Goal: Contribute content

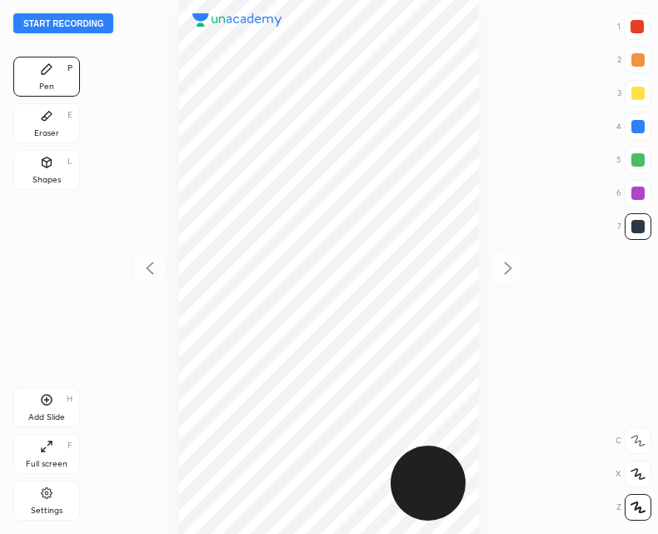
scroll to position [534, 392]
click at [85, 18] on button "Start recording" at bounding box center [63, 23] width 100 height 20
click at [47, 411] on div "Add Slide H" at bounding box center [46, 407] width 67 height 40
click at [148, 263] on icon at bounding box center [150, 268] width 20 height 20
click at [509, 269] on icon at bounding box center [508, 268] width 7 height 12
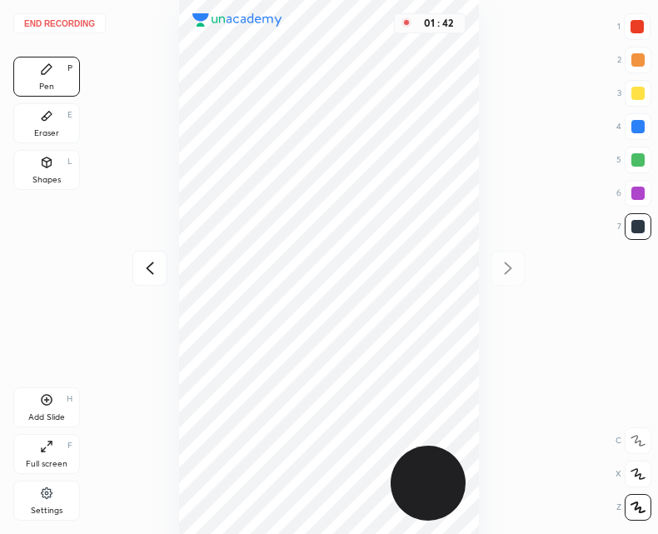
click at [54, 403] on div "Add Slide H" at bounding box center [46, 407] width 67 height 40
click at [133, 268] on div at bounding box center [149, 268] width 35 height 35
click at [509, 264] on icon at bounding box center [508, 268] width 20 height 20
click at [70, 21] on button "End recording" at bounding box center [59, 23] width 92 height 20
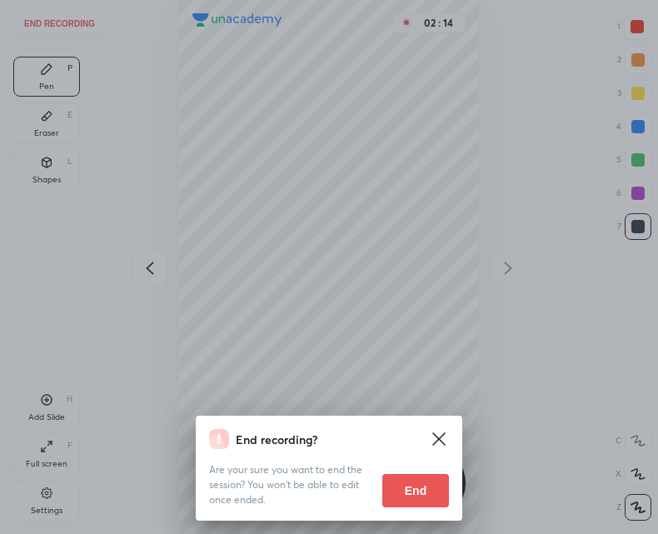
click at [421, 487] on button "End" at bounding box center [415, 490] width 67 height 33
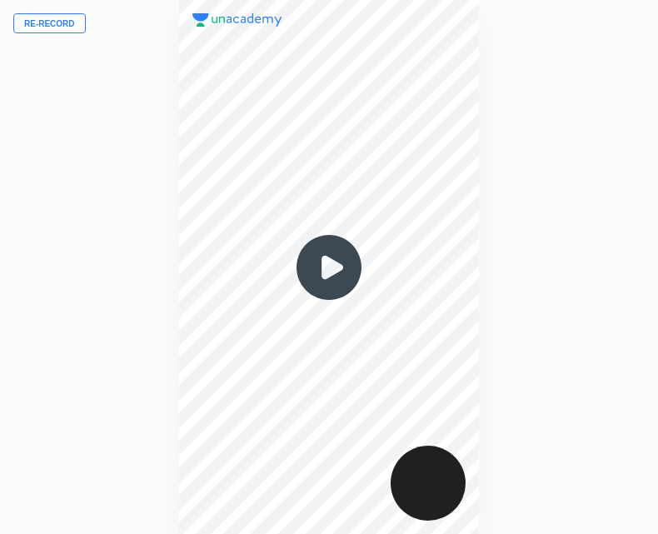
click at [355, 256] on img at bounding box center [329, 267] width 80 height 80
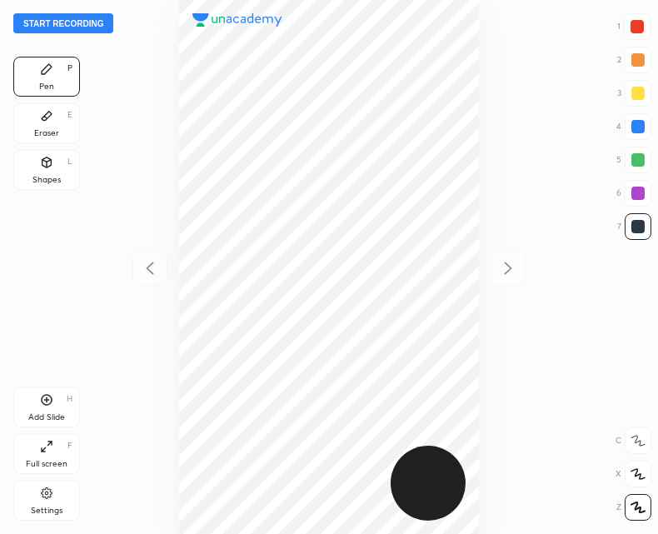
scroll to position [534, 392]
